Goal: Information Seeking & Learning: Learn about a topic

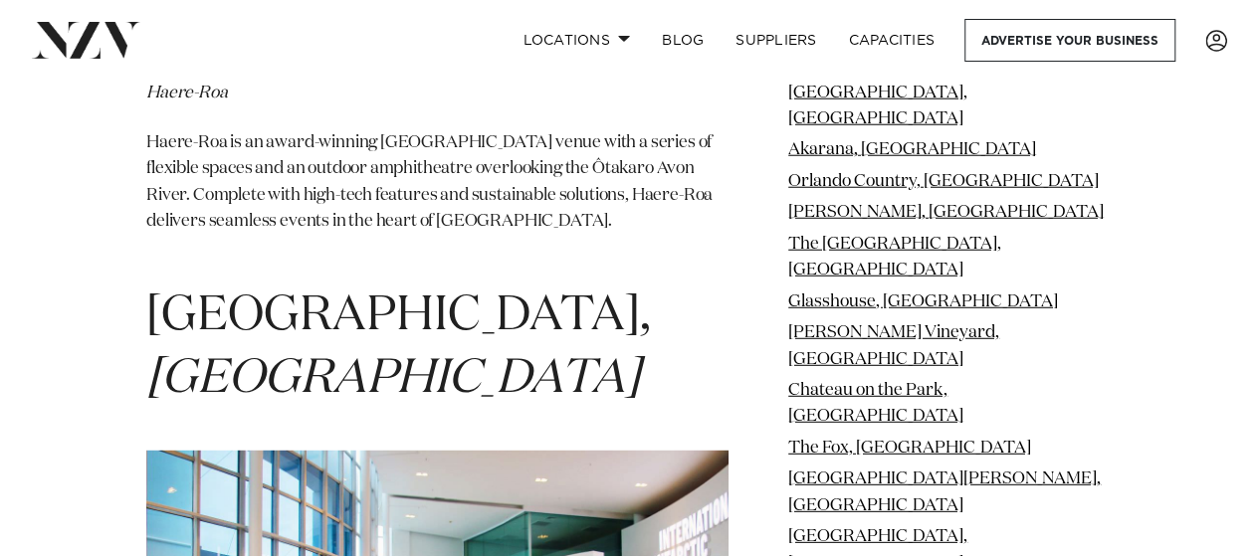
scroll to position [32759, 0]
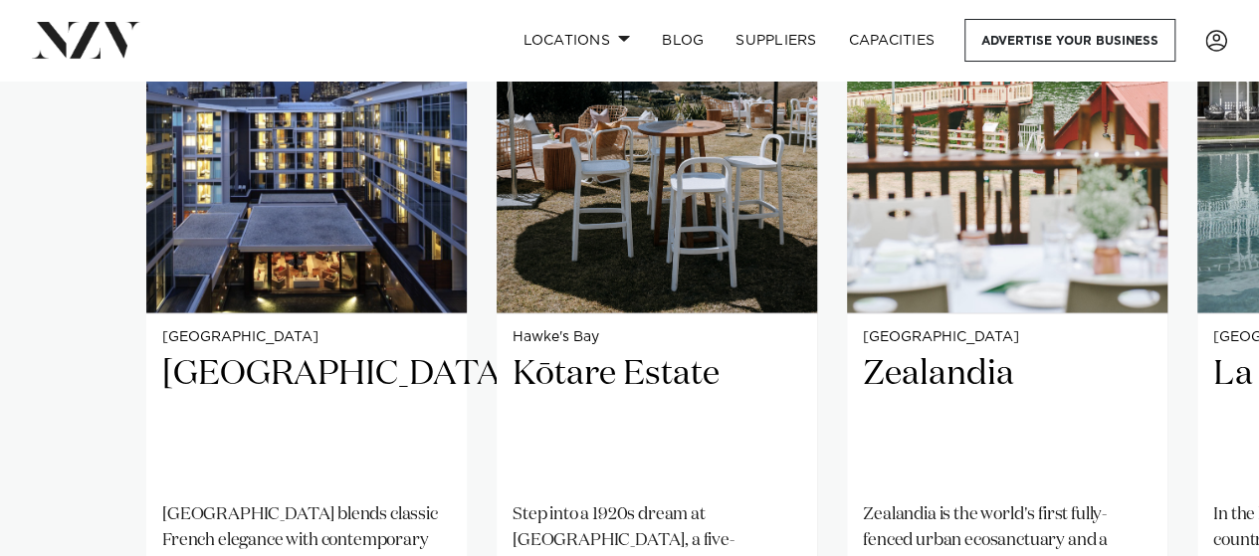
scroll to position [1753, 0]
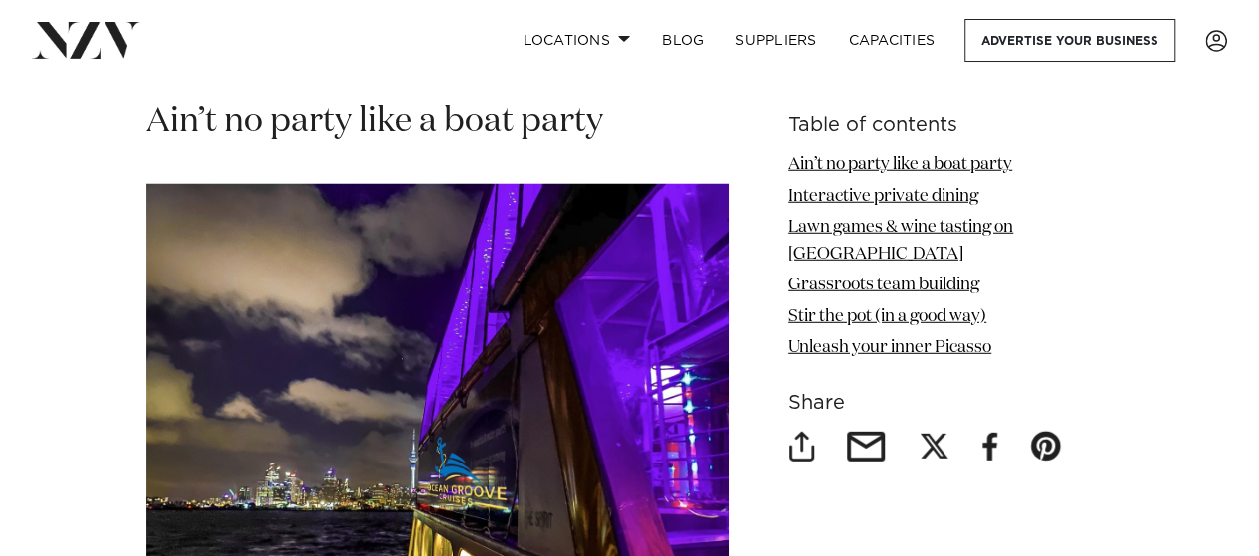
scroll to position [2619, 0]
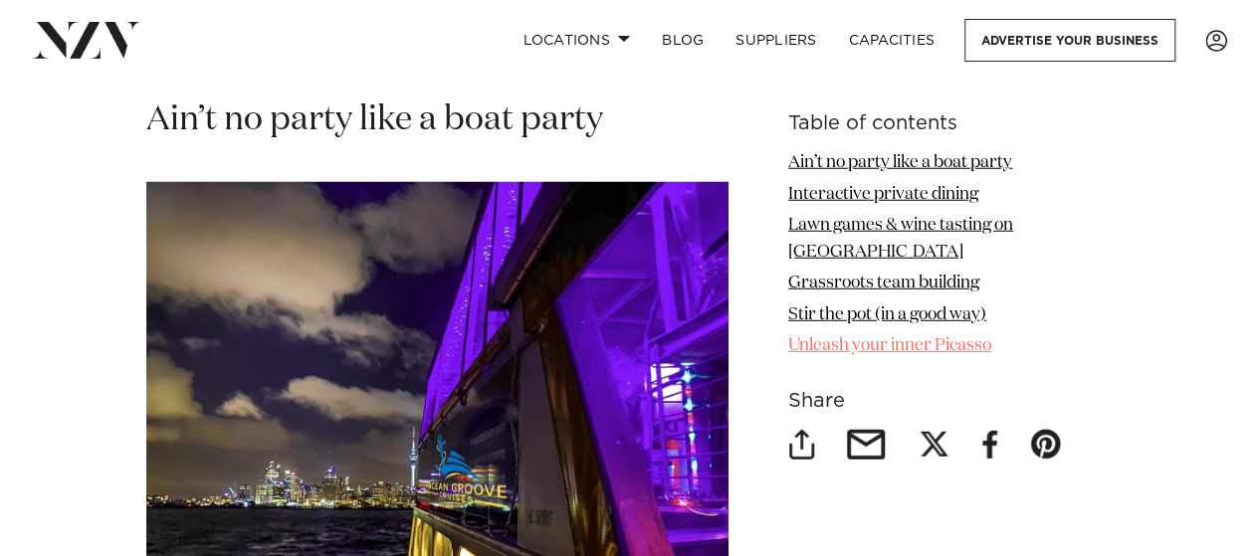
click at [910, 348] on link "Unleash your inner Picasso" at bounding box center [889, 345] width 203 height 17
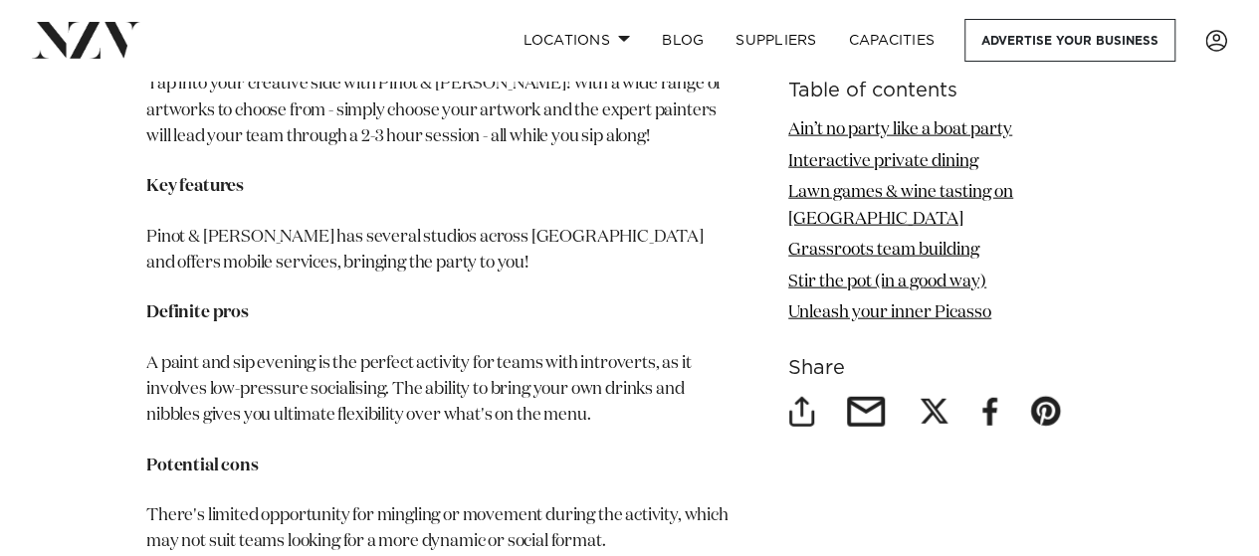
scroll to position [9807, 0]
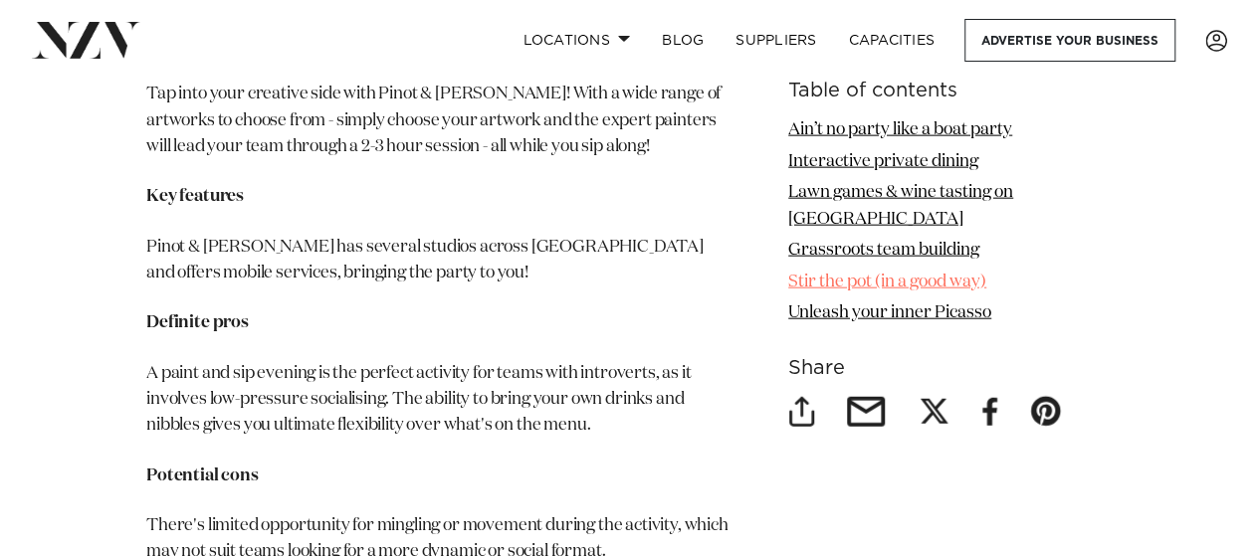
click at [930, 283] on link "Stir the pot (in a good way)" at bounding box center [887, 281] width 198 height 17
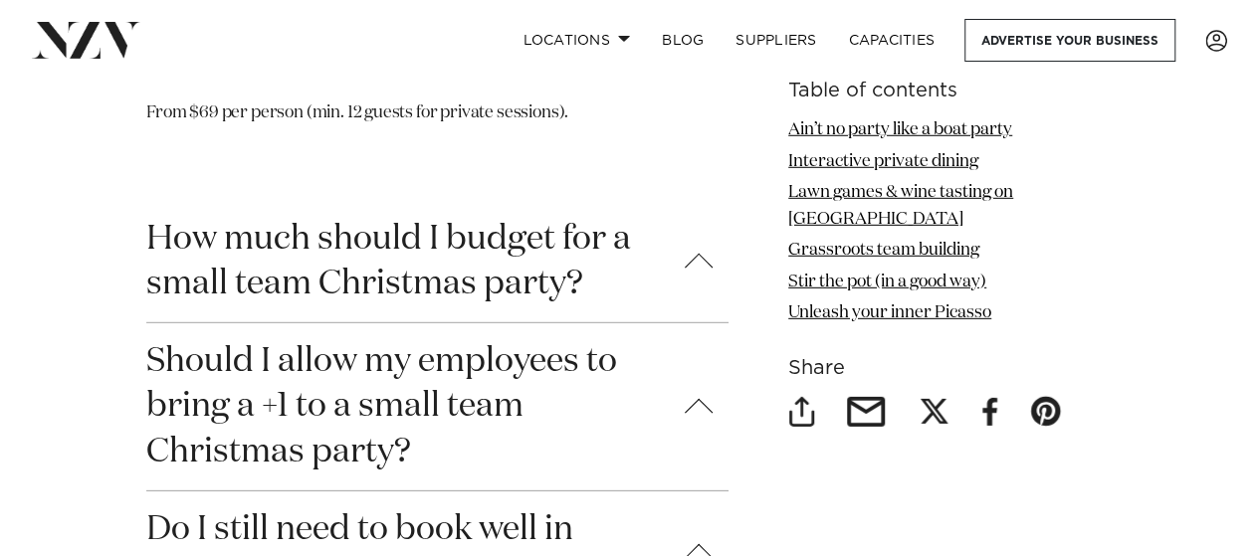
scroll to position [10347, 0]
click at [944, 162] on link "Interactive private dining" at bounding box center [883, 160] width 190 height 17
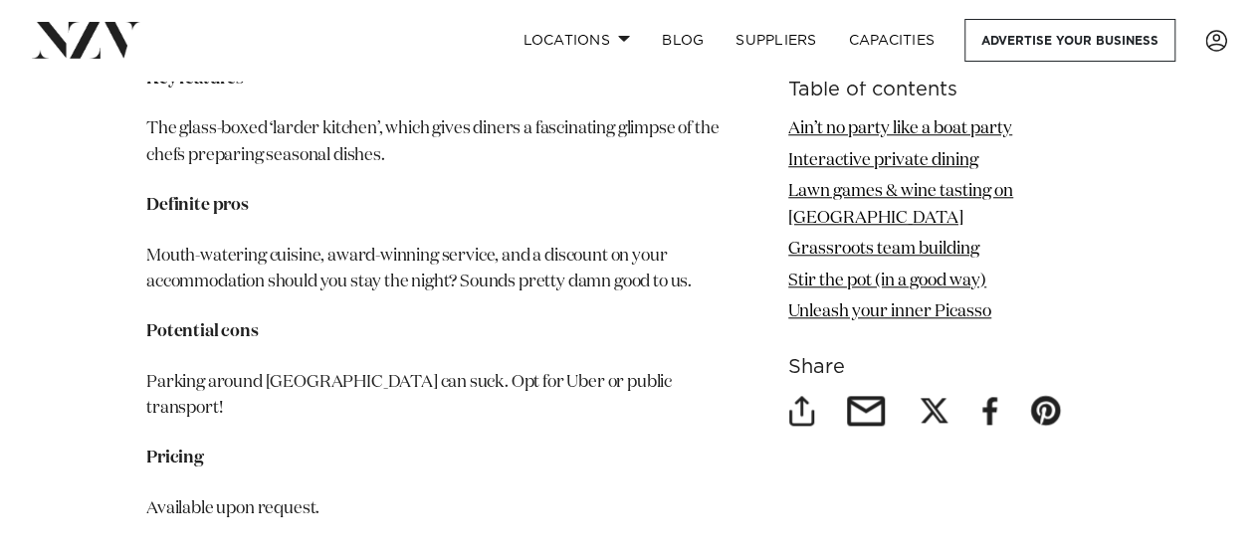
scroll to position [4630, 0]
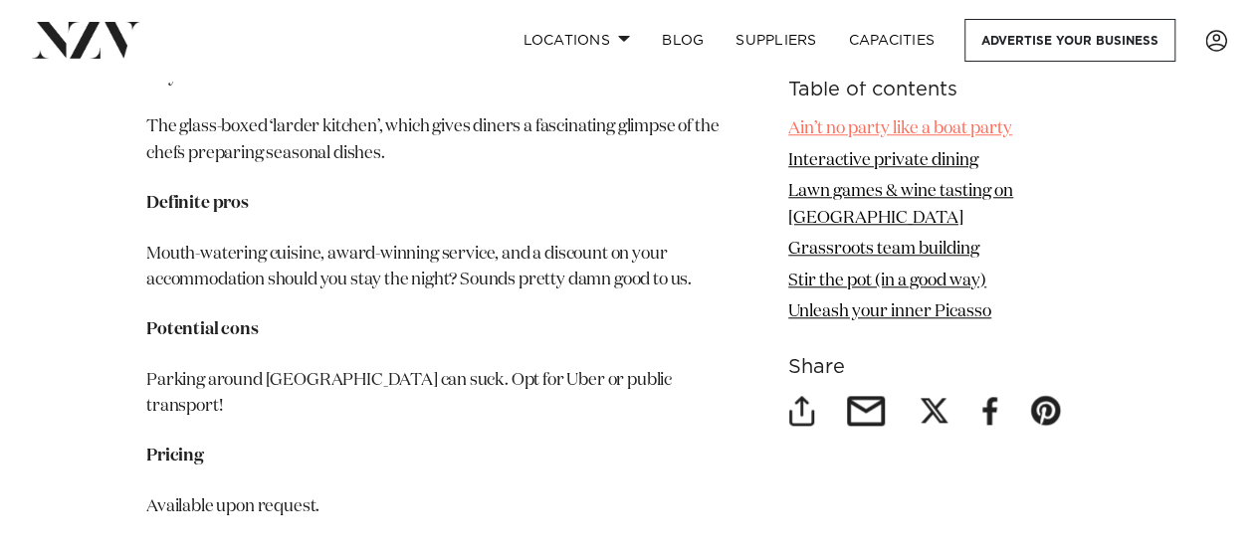
click at [939, 130] on link "Ain’t no party like a boat party" at bounding box center [900, 129] width 224 height 17
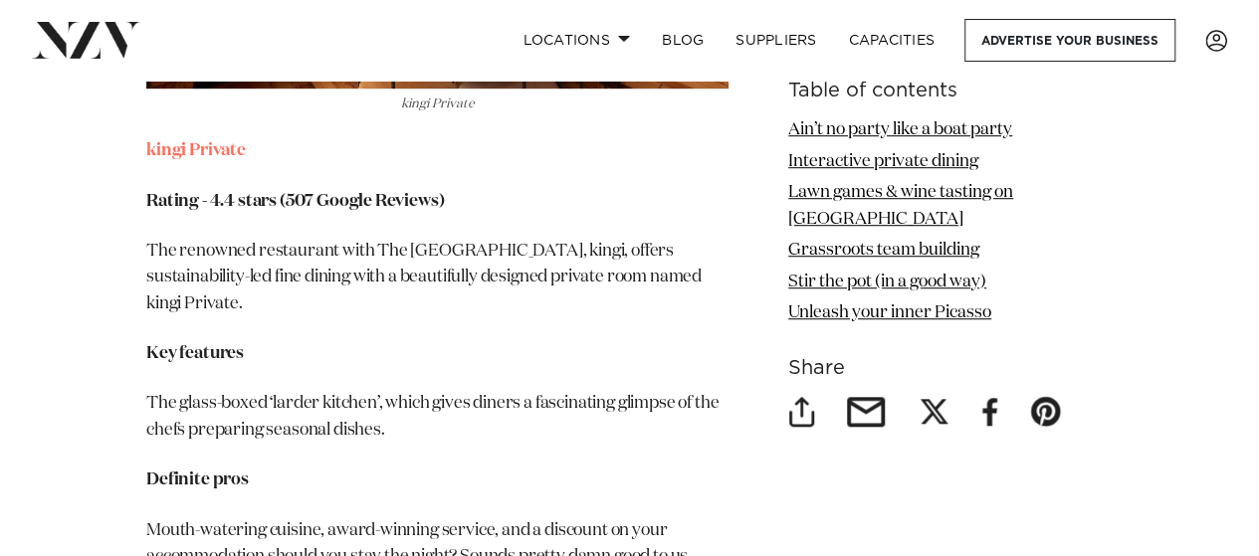
scroll to position [4354, 0]
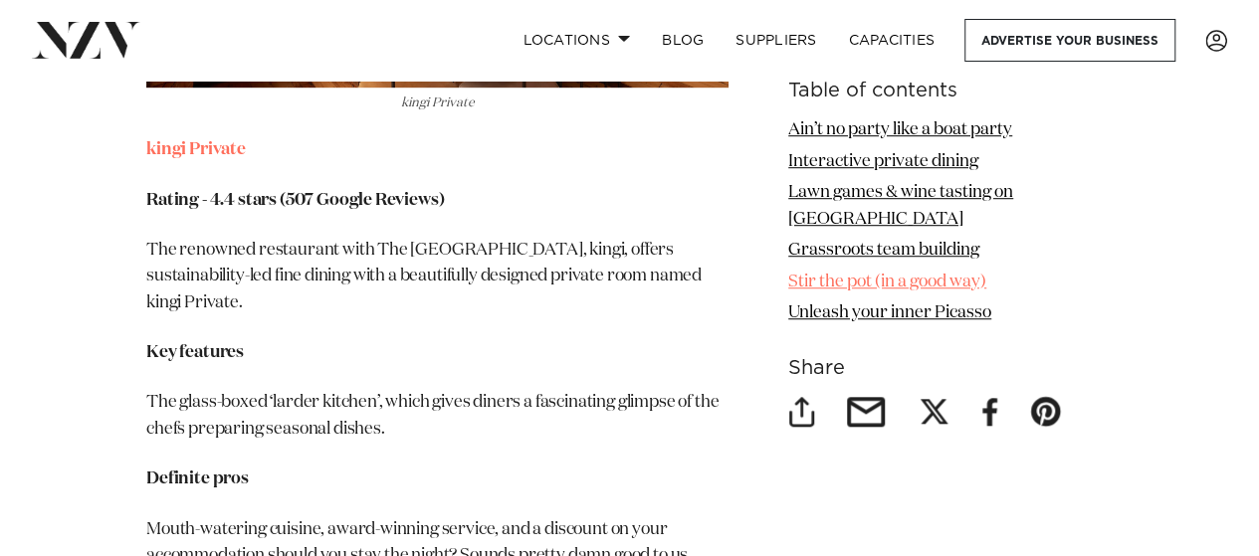
click at [849, 283] on link "Stir the pot (in a good way)" at bounding box center [887, 281] width 198 height 17
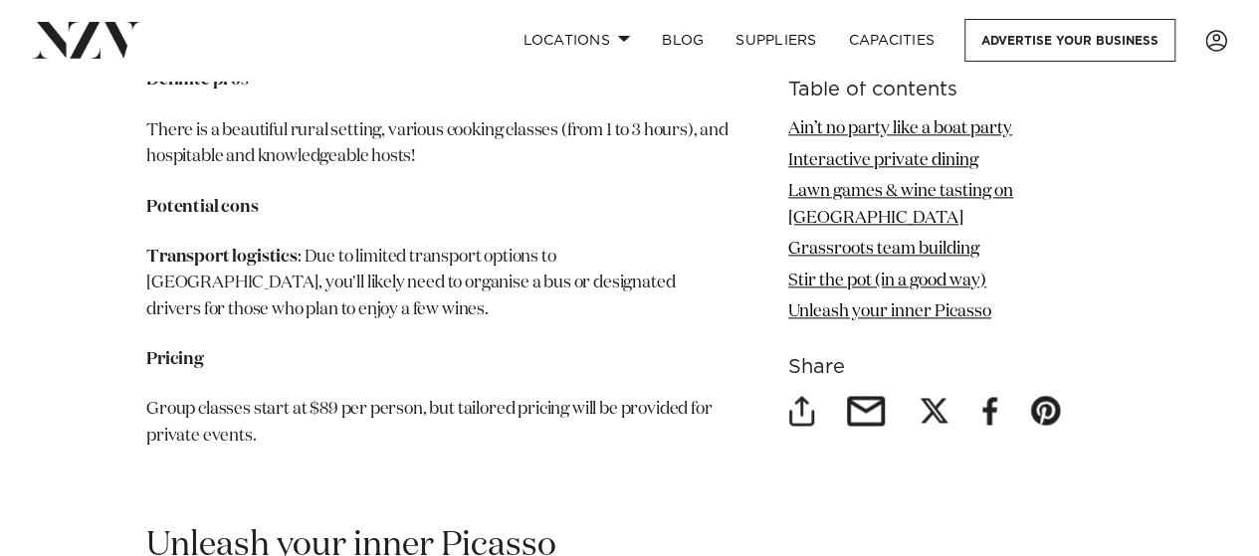
scroll to position [8711, 0]
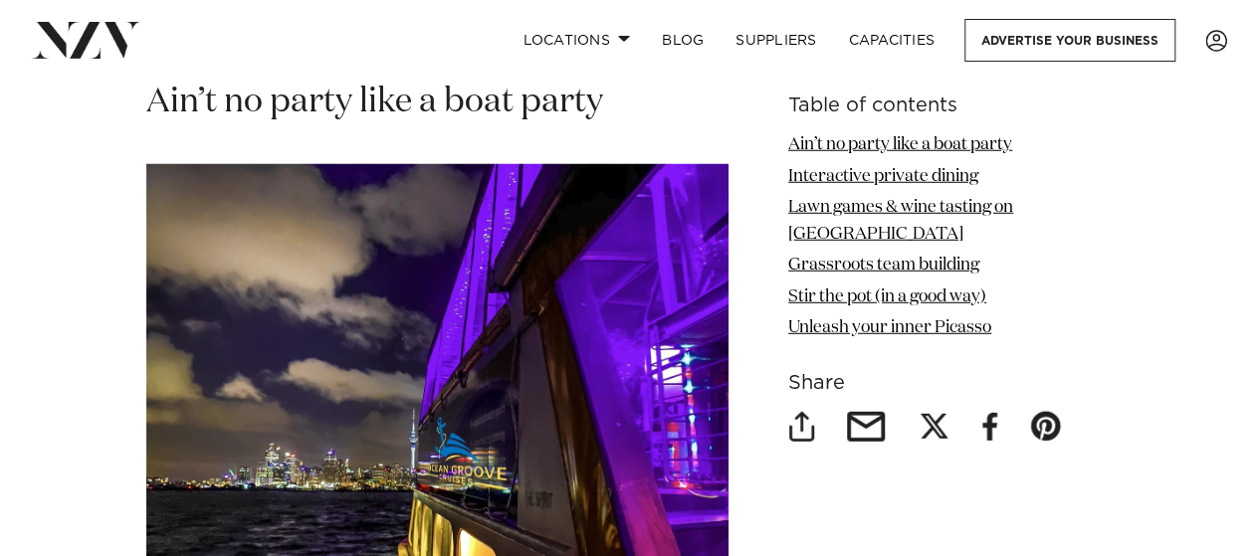
scroll to position [2636, 0]
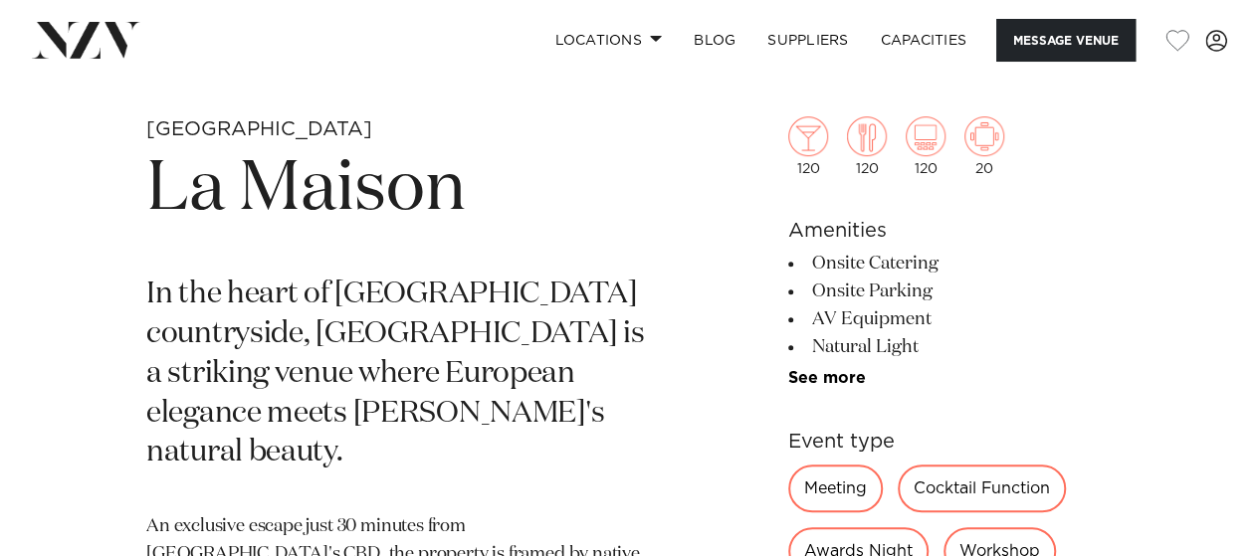
scroll to position [636, 0]
